Goal: Check status: Check status

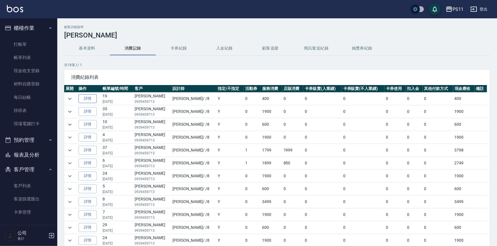
click at [92, 96] on link "詳情" at bounding box center [88, 98] width 18 height 9
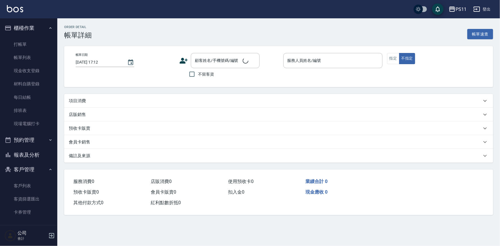
type input "[DATE] 19:23"
type input "[PERSON_NAME]-8"
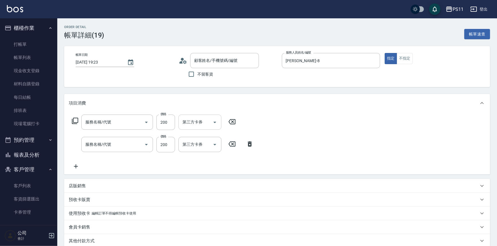
type input "[PERSON_NAME]/0939459713/0302"
type input "剪髮(2300)"
type input "洗髮300(1300)"
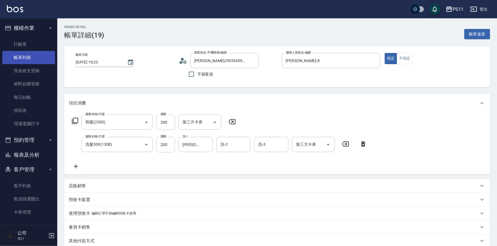
click at [23, 62] on link "帳單列表" at bounding box center [28, 57] width 53 height 13
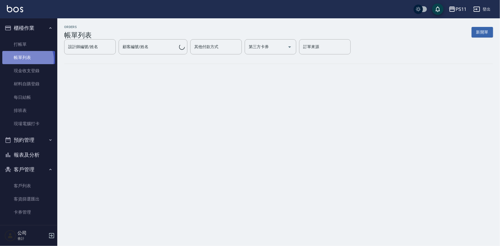
click at [26, 60] on link "帳單列表" at bounding box center [28, 57] width 53 height 13
